Goal: Task Accomplishment & Management: Complete application form

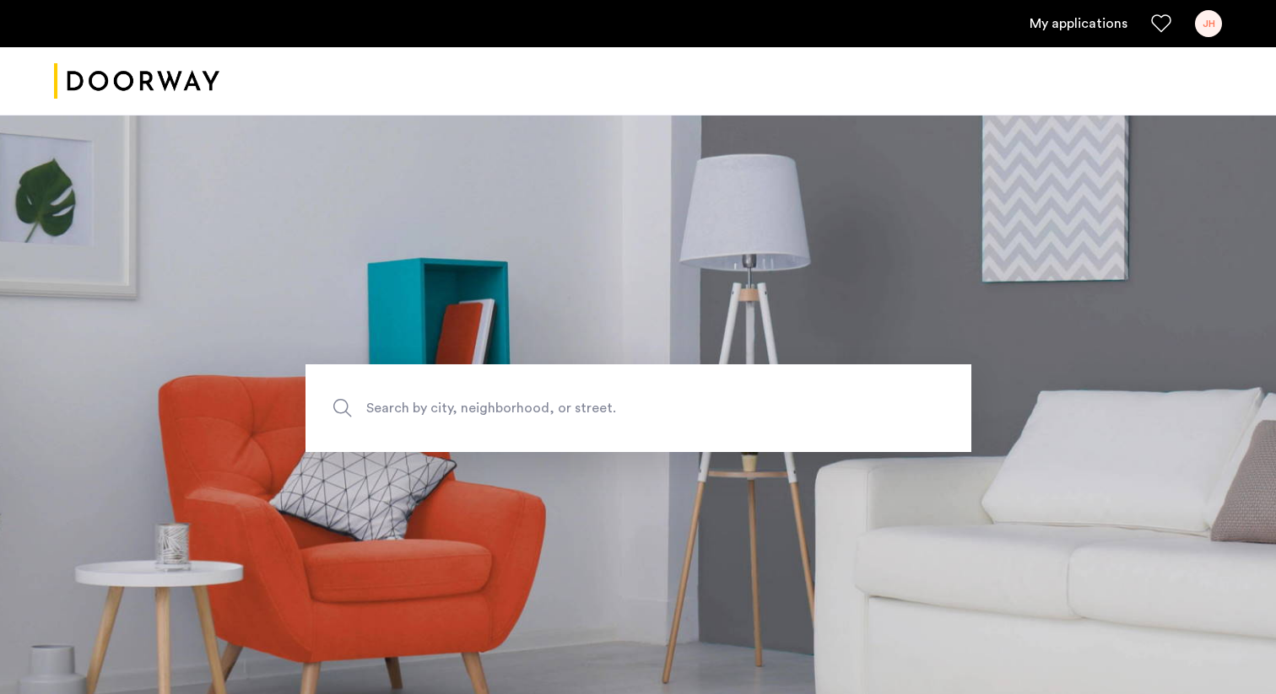
click at [1092, 29] on link "My applications" at bounding box center [1078, 24] width 98 height 20
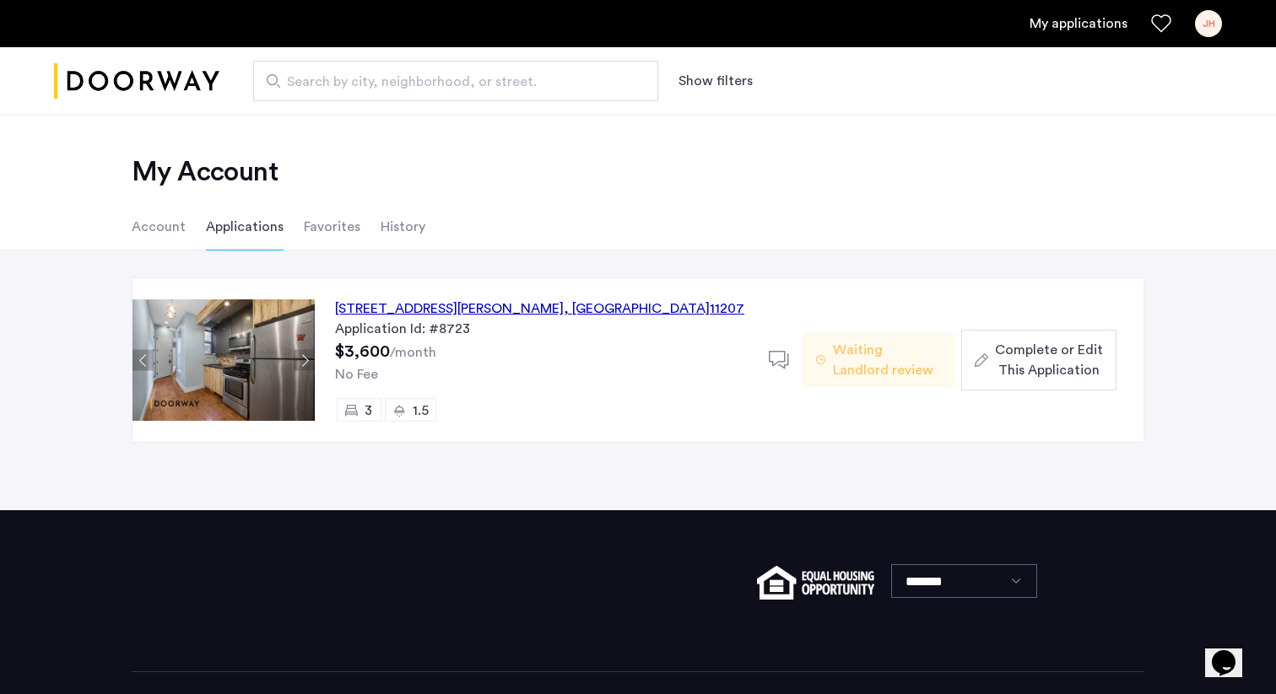
click at [1019, 367] on span "Complete or Edit This Application" at bounding box center [1049, 360] width 108 height 41
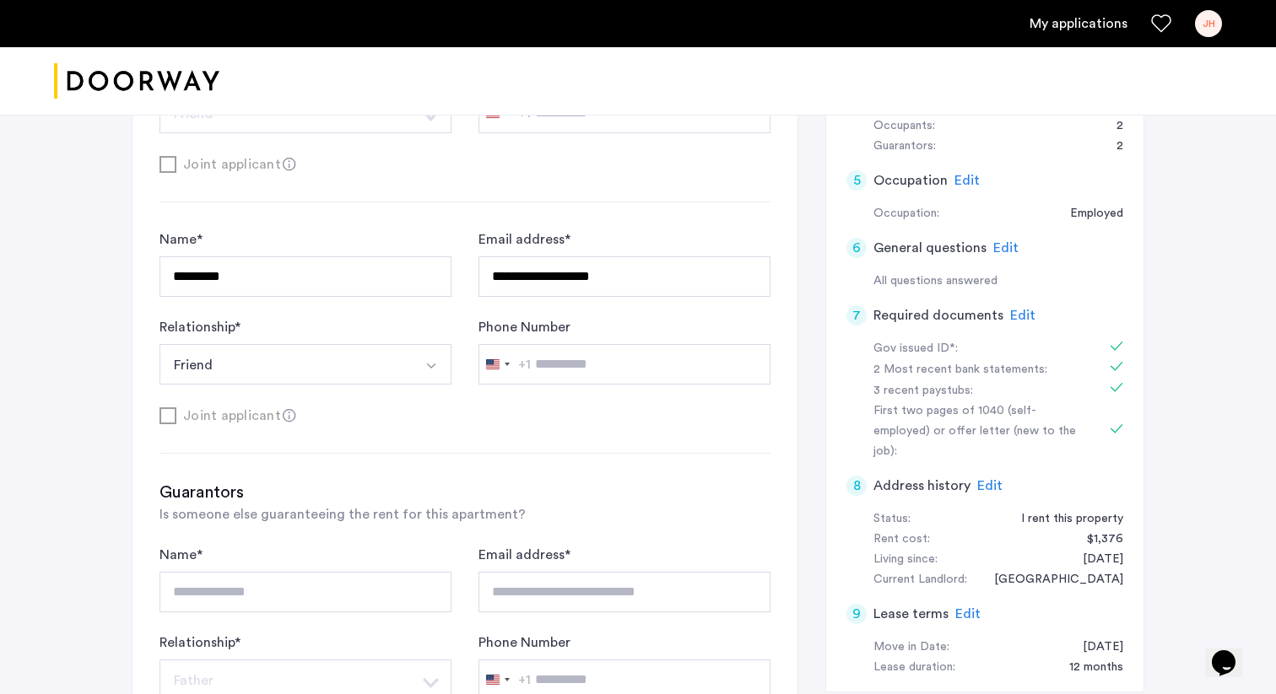
scroll to position [409, 0]
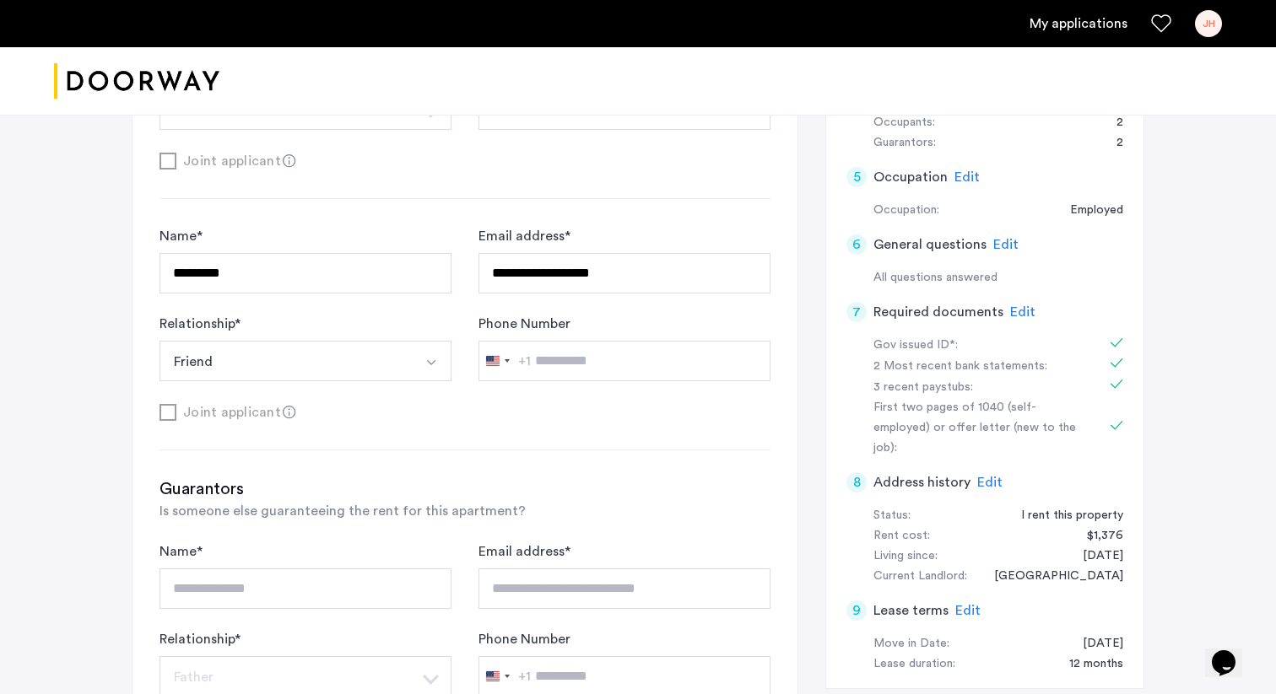
click at [991, 476] on span "Edit" at bounding box center [989, 483] width 25 height 14
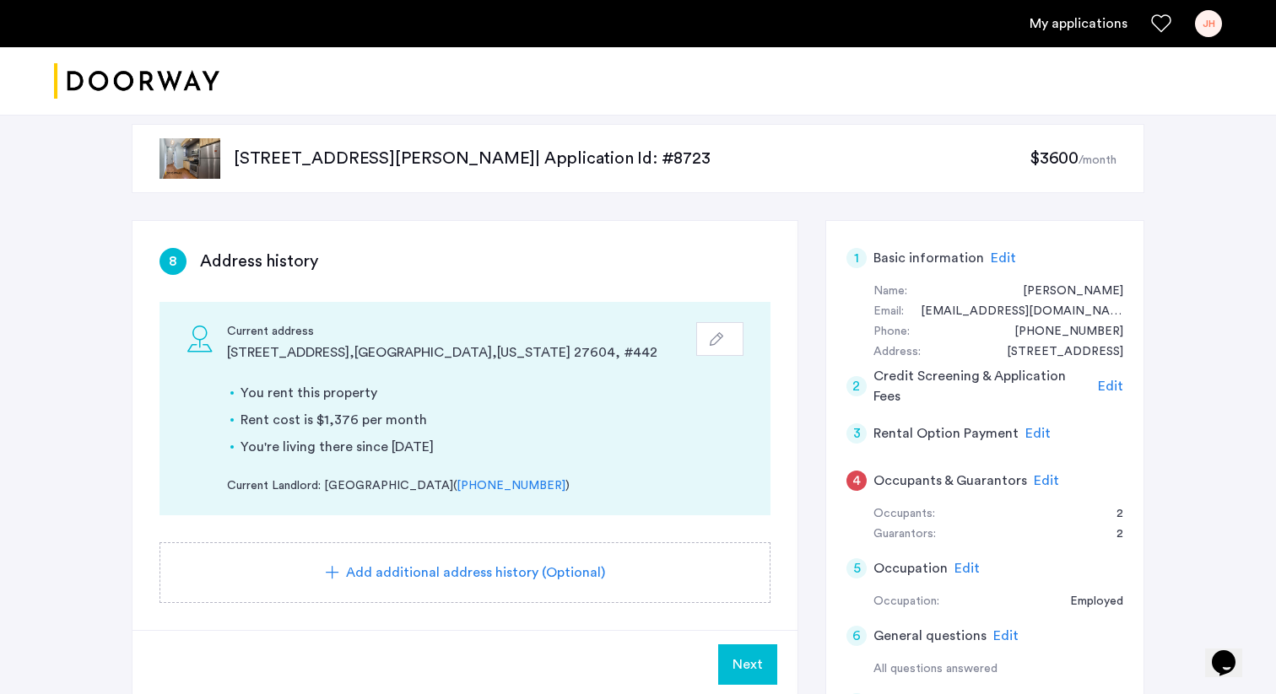
scroll to position [0, 0]
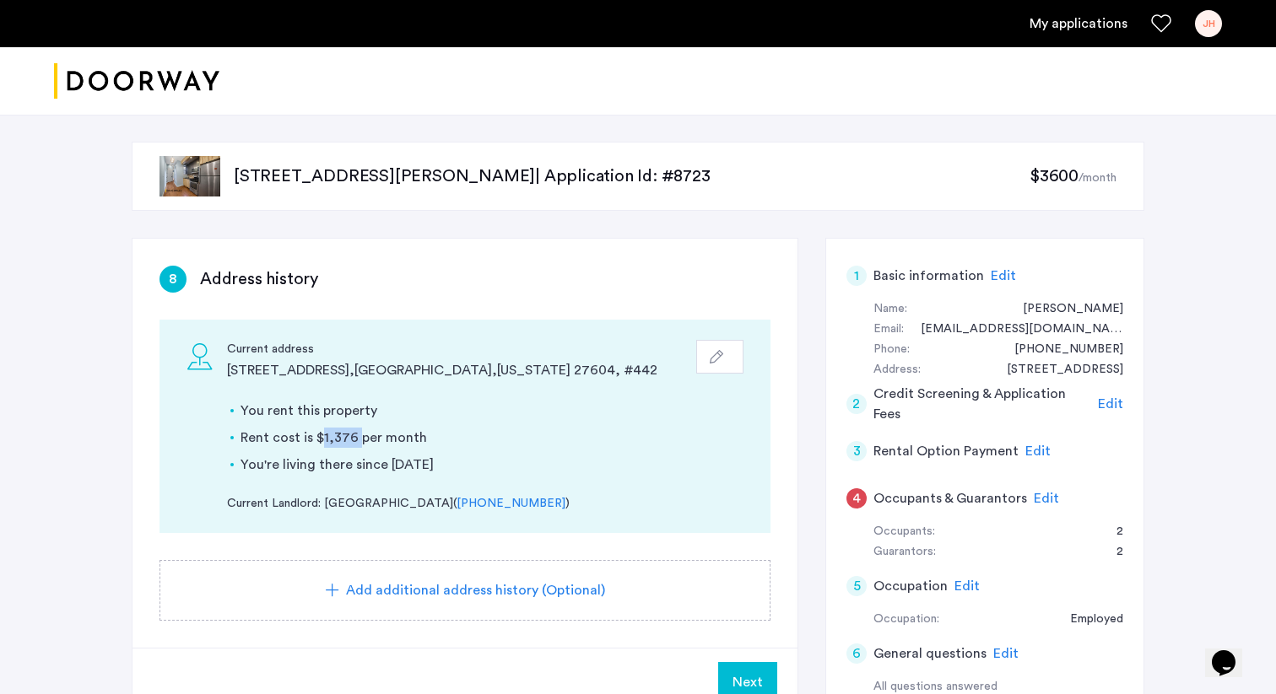
drag, startPoint x: 312, startPoint y: 438, endPoint x: 350, endPoint y: 439, distance: 38.0
click at [350, 439] on li "Rent cost is $1,376 per month" at bounding box center [491, 438] width 503 height 20
copy li "$1,376"
click at [718, 255] on div "8 Address history Current address [STREET_ADDRESS][US_STATE] You rent this prop…" at bounding box center [464, 443] width 665 height 409
